Goal: Task Accomplishment & Management: Use online tool/utility

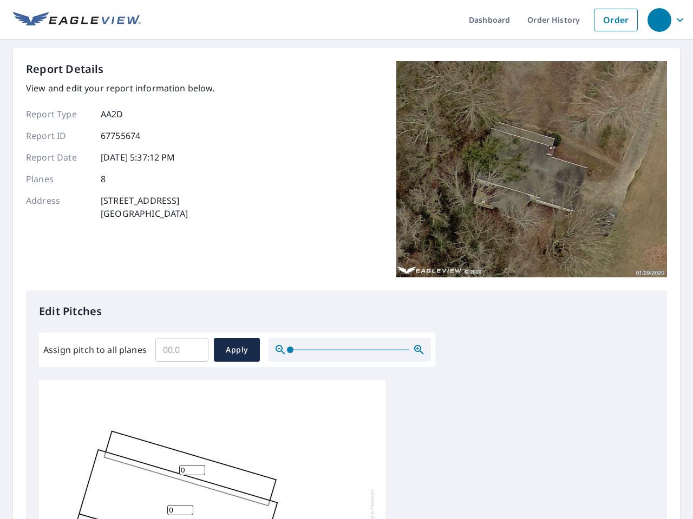
click at [346, 260] on div "Report Details View and edit your report information below. Report Type AA2D Re…" at bounding box center [346, 175] width 641 height 229
click at [659, 19] on div "button" at bounding box center [659, 20] width 24 height 24
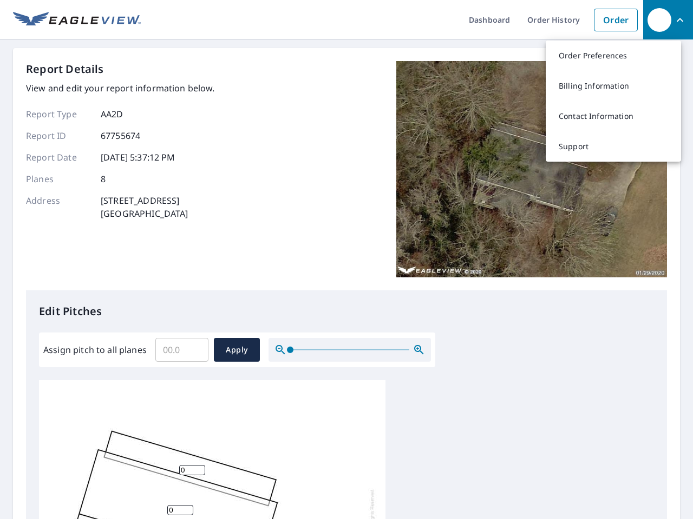
click at [182, 350] on input "Assign pitch to all planes" at bounding box center [181, 350] width 53 height 30
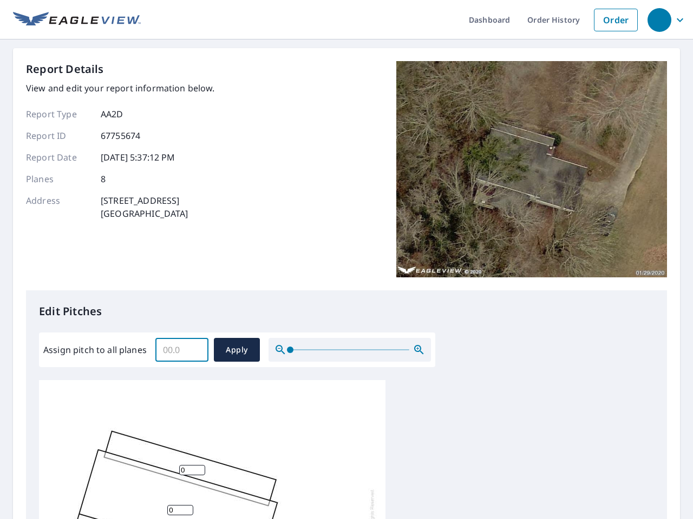
click at [236, 350] on span "Apply" at bounding box center [236, 351] width 29 height 14
click at [419, 350] on icon "button" at bounding box center [418, 350] width 13 height 13
